Goal: Task Accomplishment & Management: Use online tool/utility

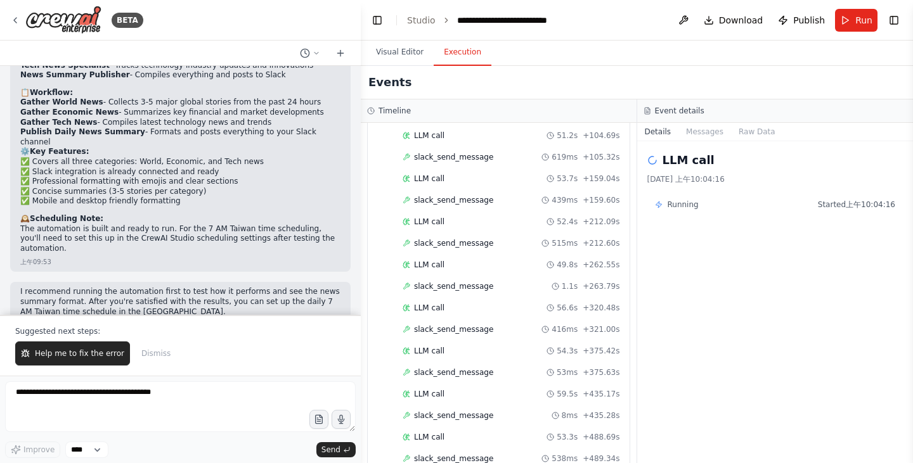
scroll to position [759, 0]
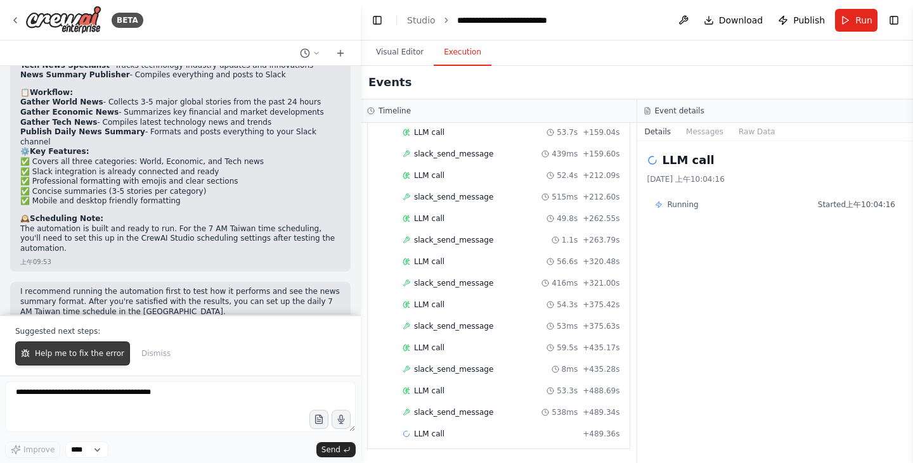
click at [82, 347] on button "Help me to fix the error" at bounding box center [72, 354] width 115 height 24
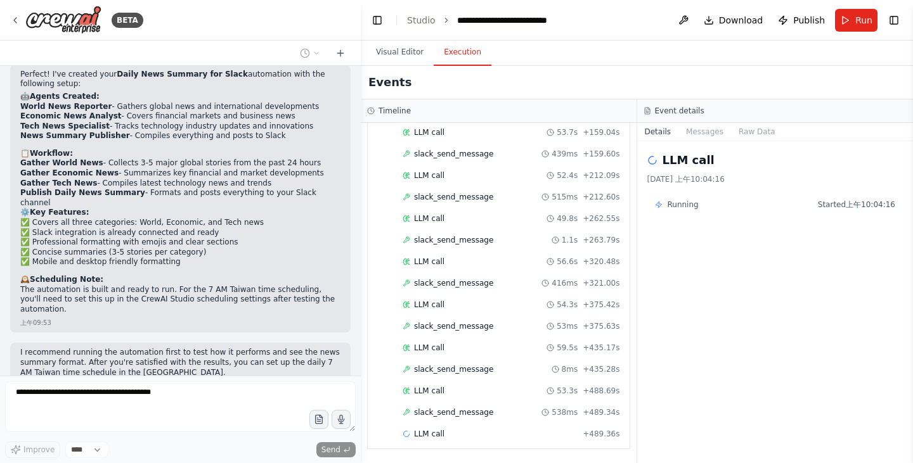
scroll to position [846, 0]
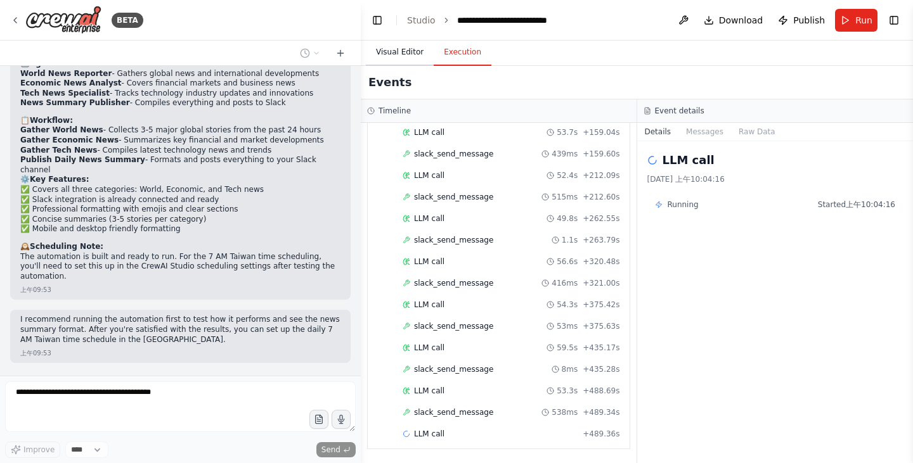
click at [411, 59] on button "Visual Editor" at bounding box center [400, 52] width 68 height 27
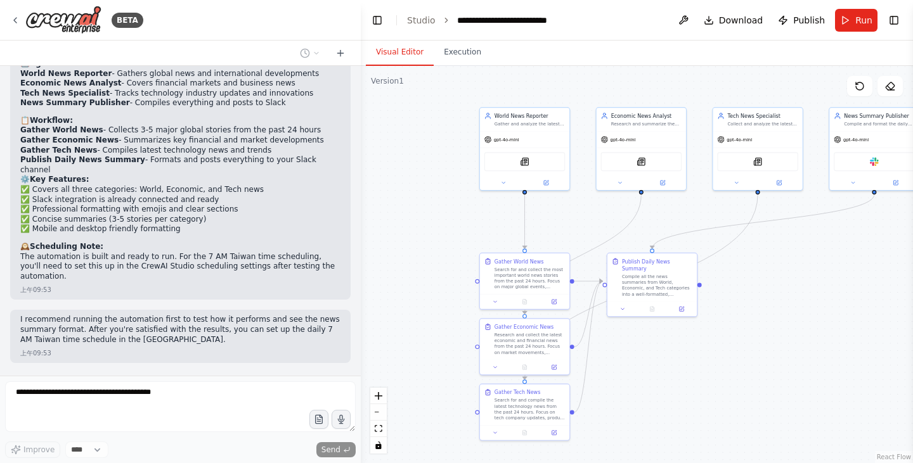
drag, startPoint x: 659, startPoint y: 392, endPoint x: 758, endPoint y: 417, distance: 102.7
click at [760, 418] on div ".deletable-edge-delete-btn { width: 20px; height: 20px; border: 0px solid #ffff…" at bounding box center [637, 265] width 552 height 398
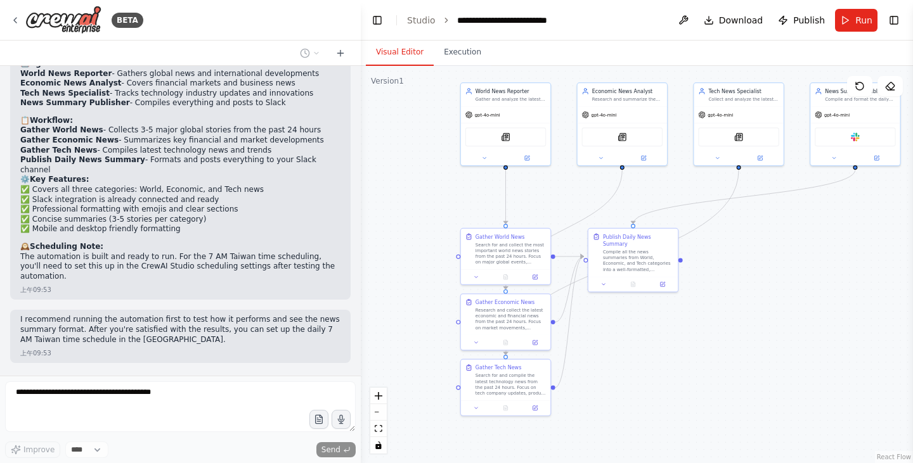
drag, startPoint x: 758, startPoint y: 417, endPoint x: 737, endPoint y: 377, distance: 45.7
click at [737, 377] on div ".deletable-edge-delete-btn { width: 20px; height: 20px; border: 0px solid #ffff…" at bounding box center [637, 265] width 552 height 398
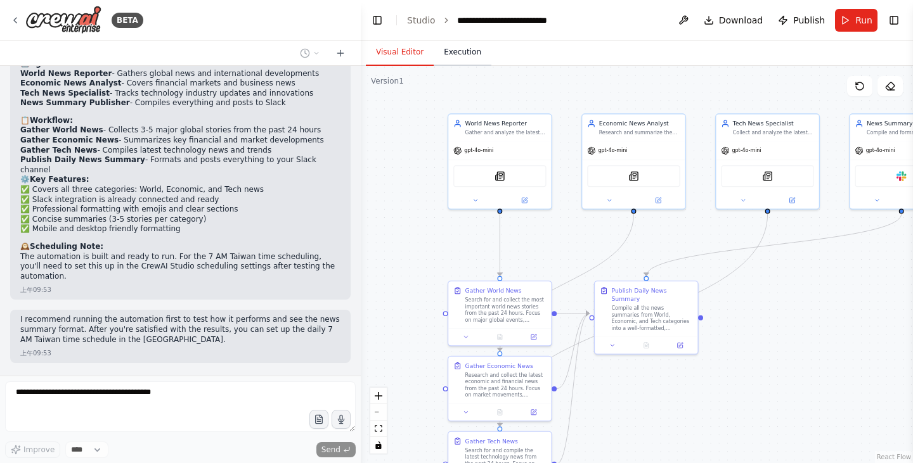
click at [470, 50] on button "Execution" at bounding box center [463, 52] width 58 height 27
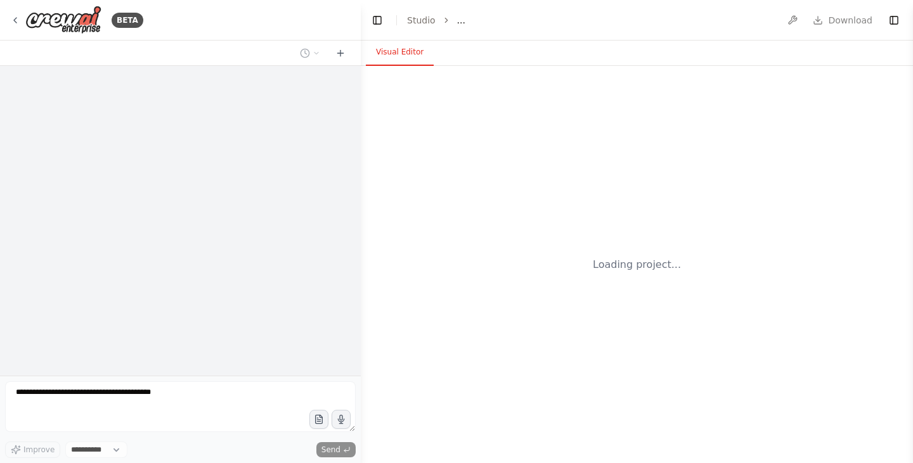
select select "****"
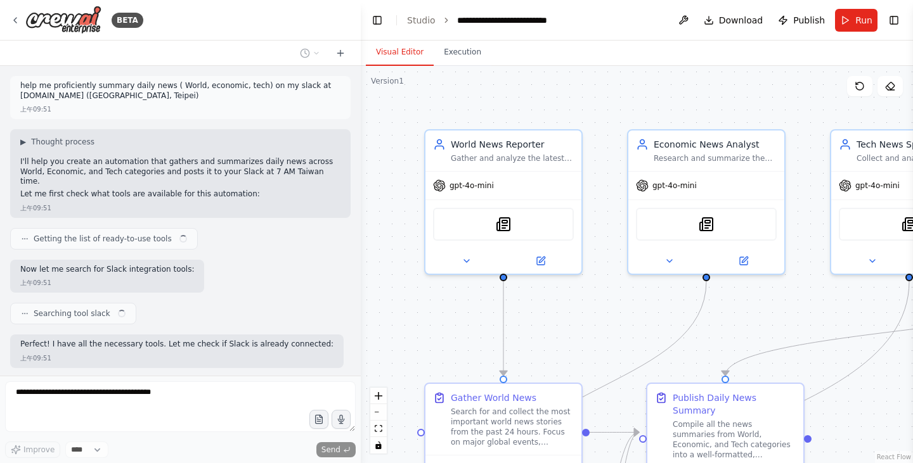
scroll to position [846, 0]
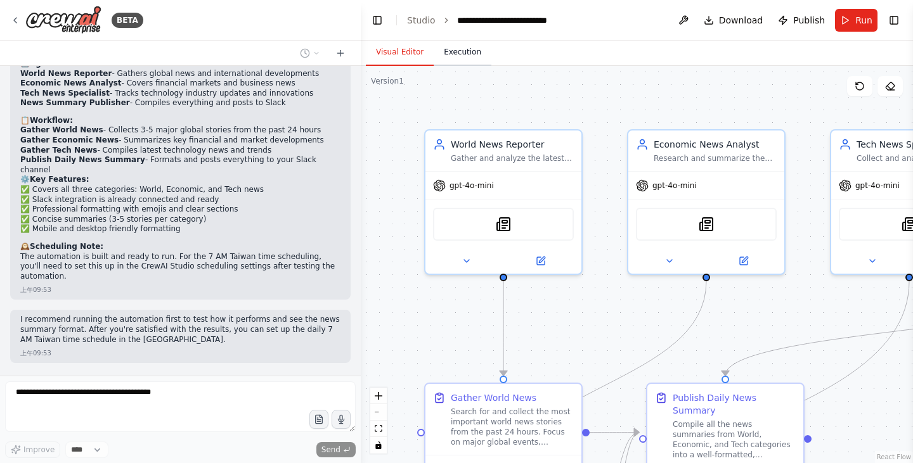
click at [459, 57] on button "Execution" at bounding box center [463, 52] width 58 height 27
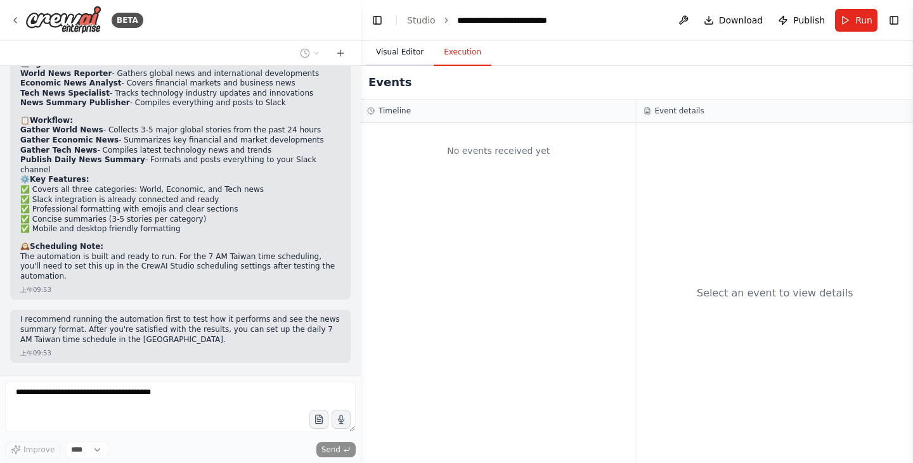
click at [434, 59] on button "Execution" at bounding box center [463, 52] width 58 height 27
click at [424, 62] on button "Visual Editor" at bounding box center [400, 52] width 68 height 27
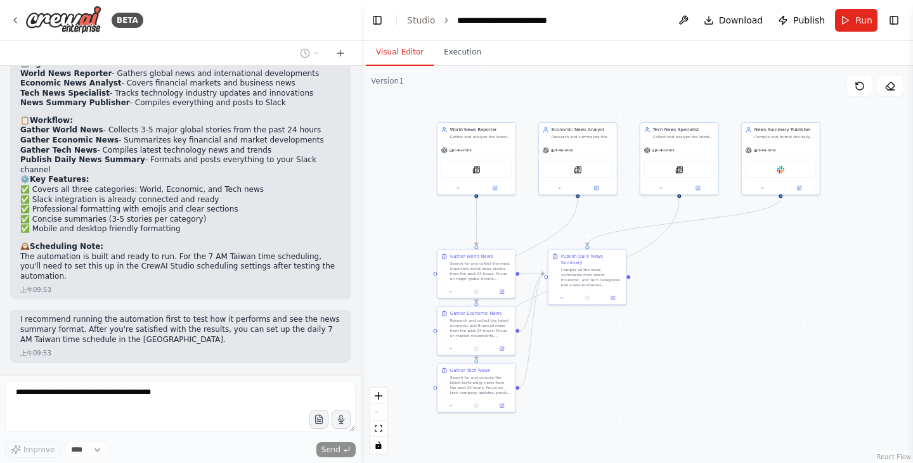
drag, startPoint x: 497, startPoint y: 339, endPoint x: 502, endPoint y: 214, distance: 125.0
click at [502, 214] on div ".deletable-edge-delete-btn { width: 20px; height: 20px; border: 0px solid #ffff…" at bounding box center [637, 265] width 552 height 398
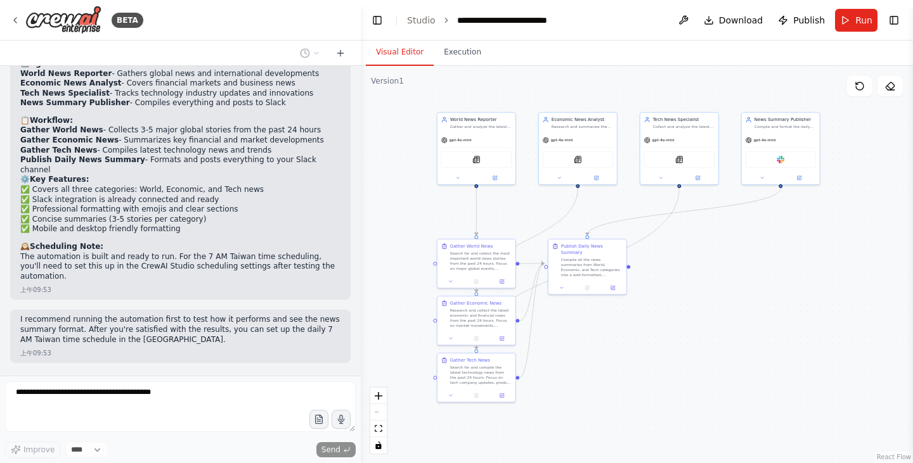
click at [132, 373] on div "Thinking..." at bounding box center [180, 384] width 340 height 23
